Goal: Information Seeking & Learning: Learn about a topic

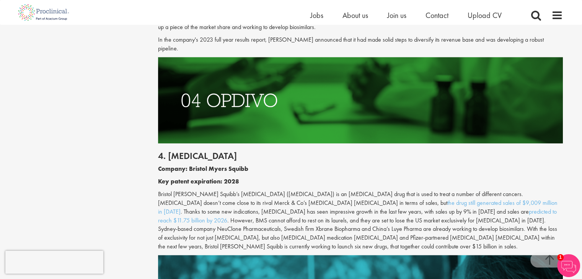
scroll to position [1080, 0]
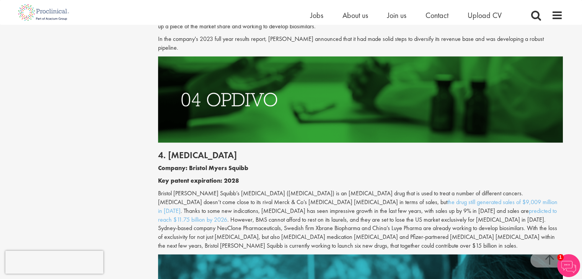
click at [364, 227] on p "Bristol Myers Squibb’s Opdivo (nivolumab) is an immunotherapy drug that is used…" at bounding box center [360, 219] width 405 height 61
click at [401, 228] on p "Bristol Myers Squibb’s Opdivo (nivolumab) is an immunotherapy drug that is used…" at bounding box center [360, 219] width 405 height 61
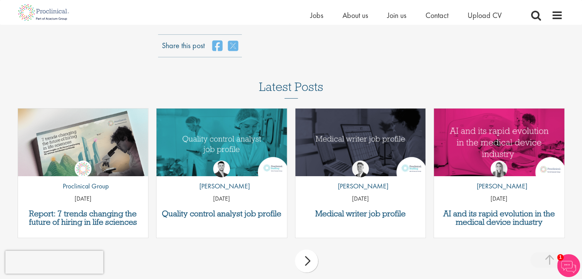
scroll to position [2669, 0]
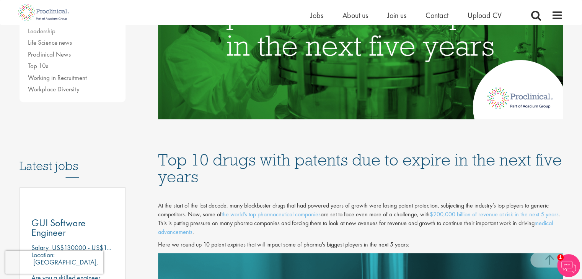
scroll to position [348, 0]
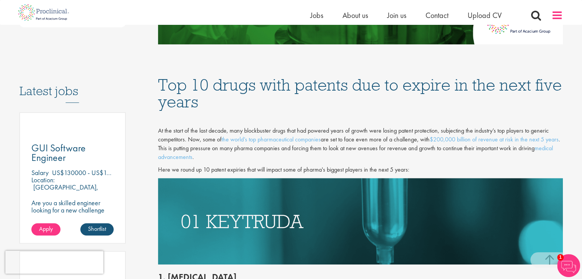
click at [559, 17] on span at bounding box center [557, 15] width 11 height 11
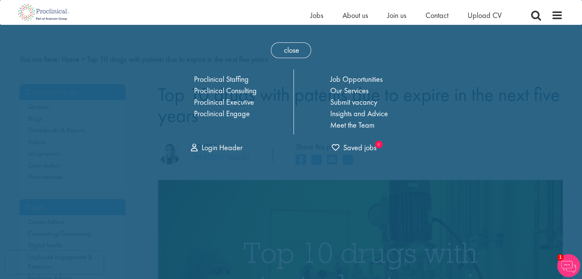
scroll to position [0, 0]
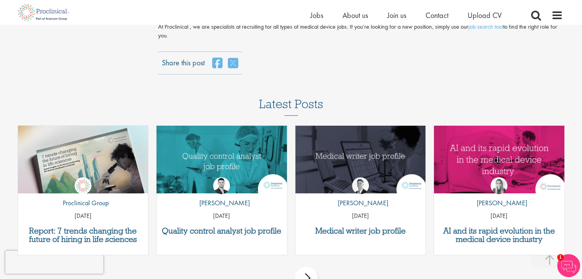
scroll to position [2407, 0]
